Goal: Navigation & Orientation: Understand site structure

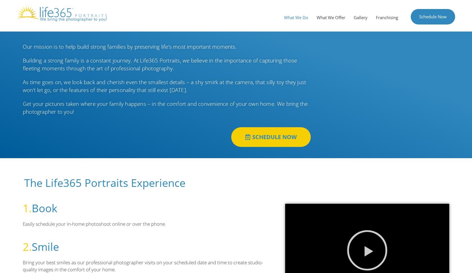
click at [295, 18] on link "What We Do" at bounding box center [296, 17] width 33 height 17
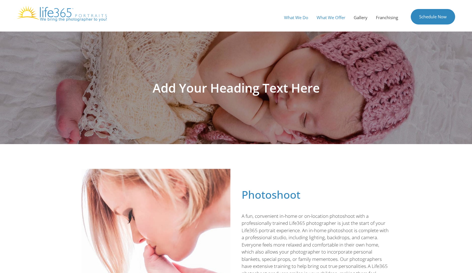
click at [335, 17] on link "What We Offer" at bounding box center [331, 17] width 37 height 17
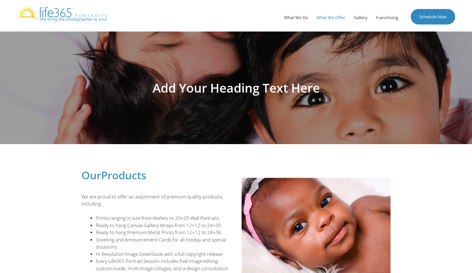
click at [27, 14] on img at bounding box center [62, 14] width 90 height 16
